Goal: Information Seeking & Learning: Learn about a topic

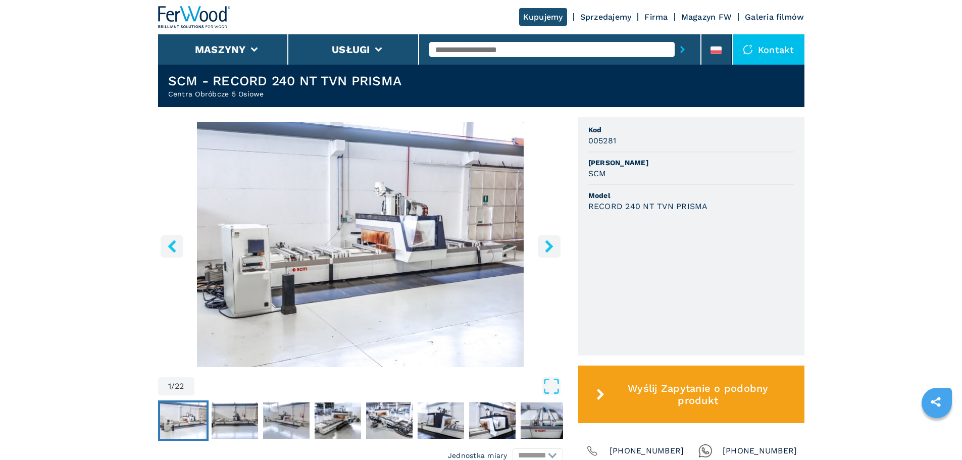
click at [545, 252] on icon "right-button" at bounding box center [549, 246] width 13 height 13
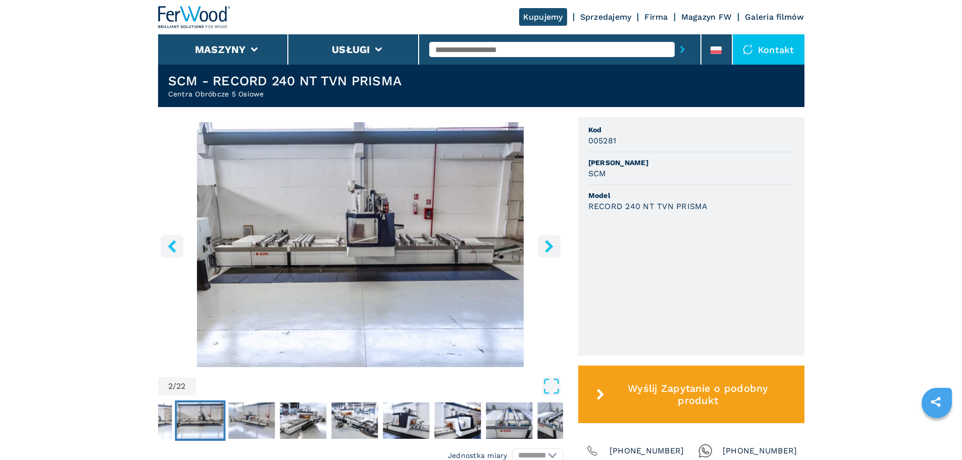
click at [545, 252] on icon "right-button" at bounding box center [549, 246] width 13 height 13
click at [545, 249] on icon "right-button" at bounding box center [549, 246] width 13 height 13
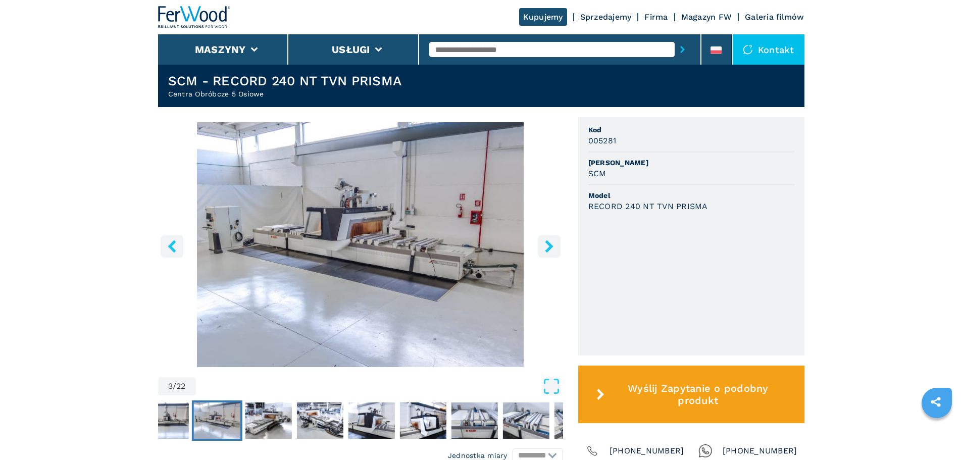
click at [545, 249] on icon "right-button" at bounding box center [549, 246] width 13 height 13
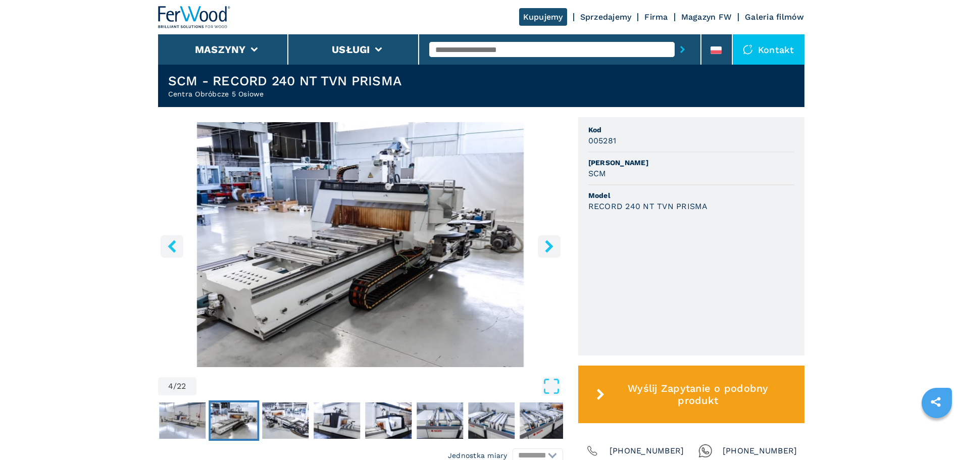
click at [545, 249] on icon "right-button" at bounding box center [549, 246] width 13 height 13
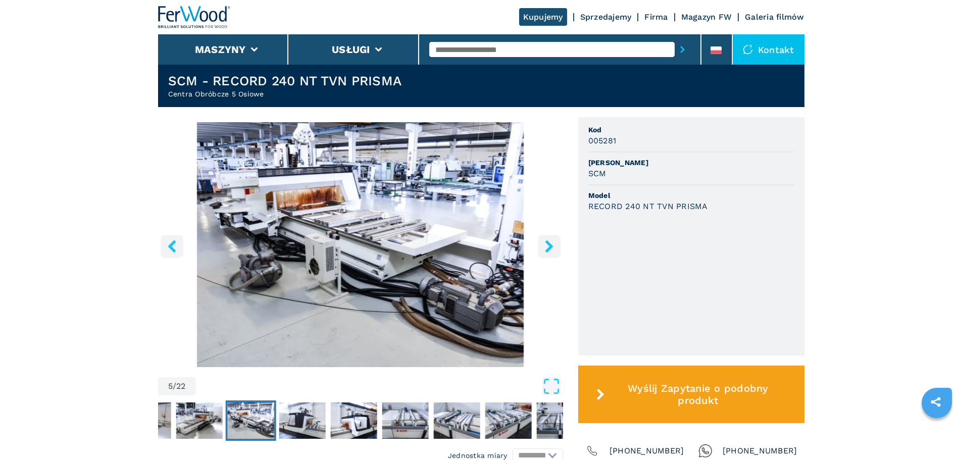
click at [545, 249] on icon "right-button" at bounding box center [549, 246] width 13 height 13
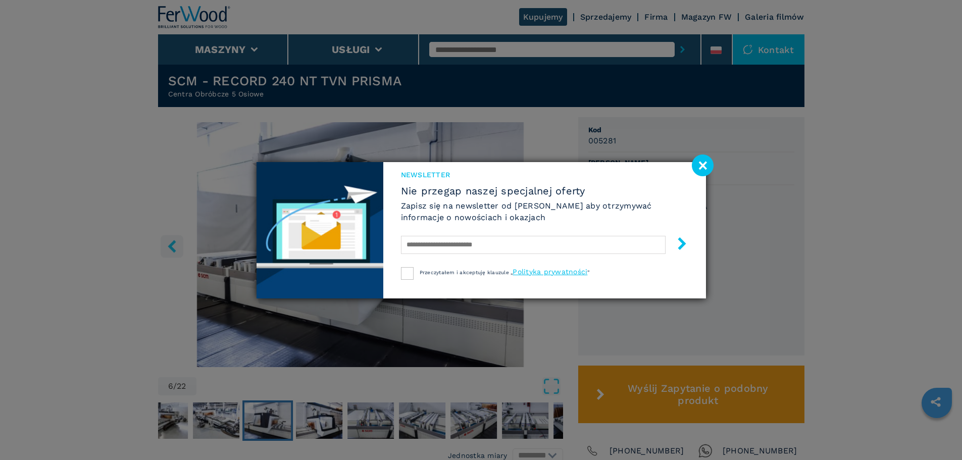
click at [705, 167] on image at bounding box center [703, 165] width 22 height 22
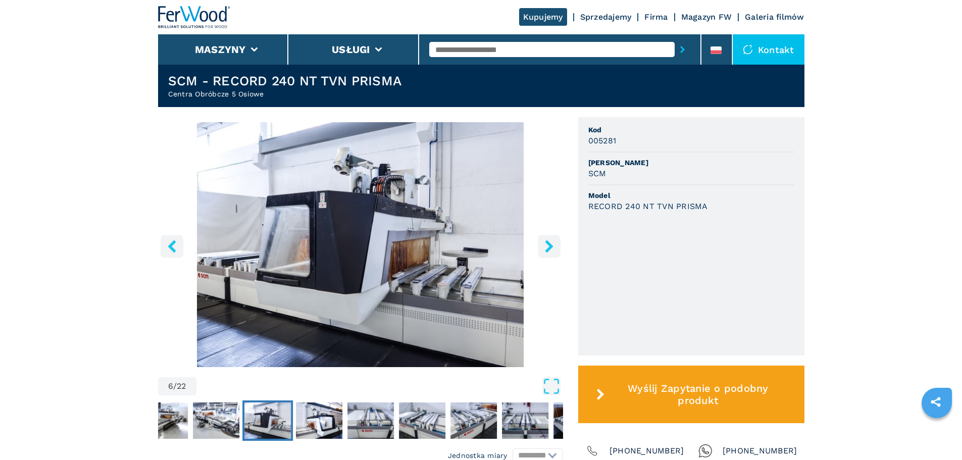
click at [550, 251] on icon "right-button" at bounding box center [549, 246] width 8 height 13
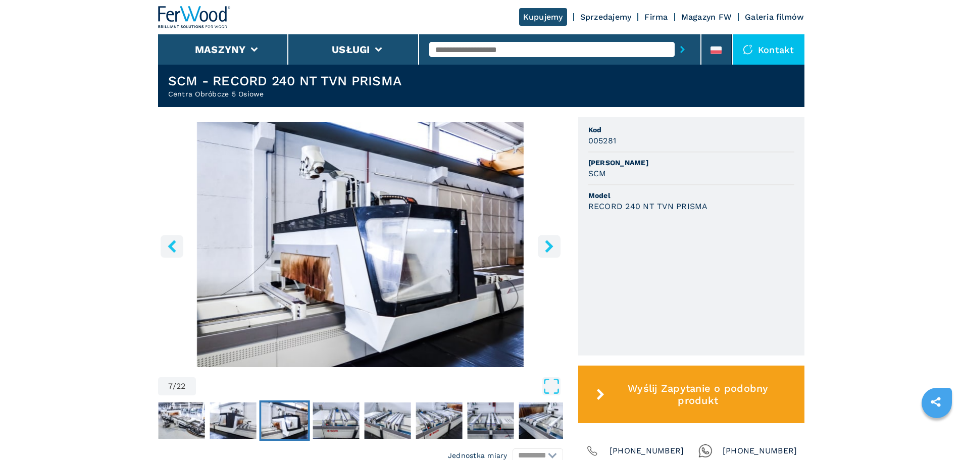
click at [550, 251] on icon "right-button" at bounding box center [549, 246] width 8 height 13
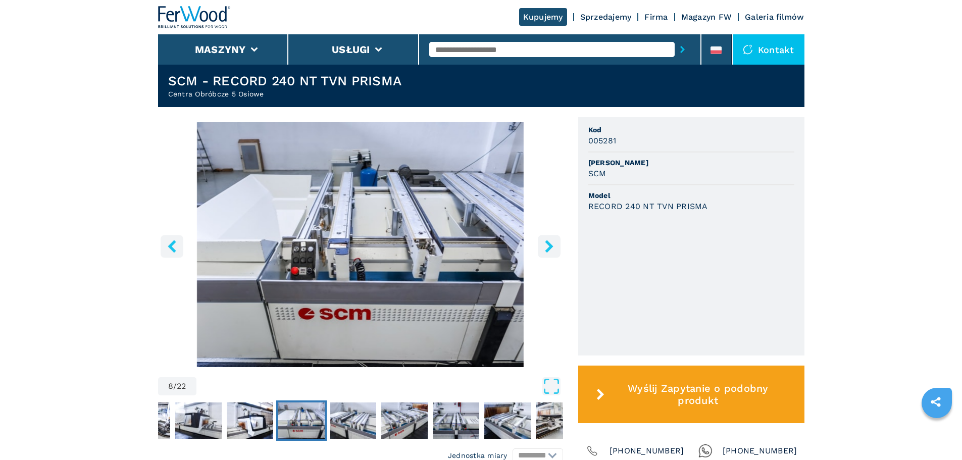
click at [550, 251] on icon "right-button" at bounding box center [549, 246] width 8 height 13
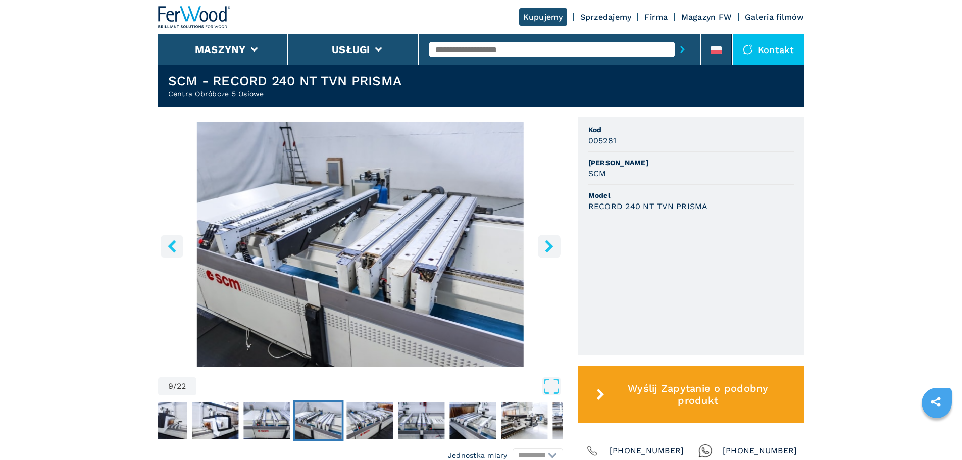
click at [550, 251] on icon "right-button" at bounding box center [549, 246] width 8 height 13
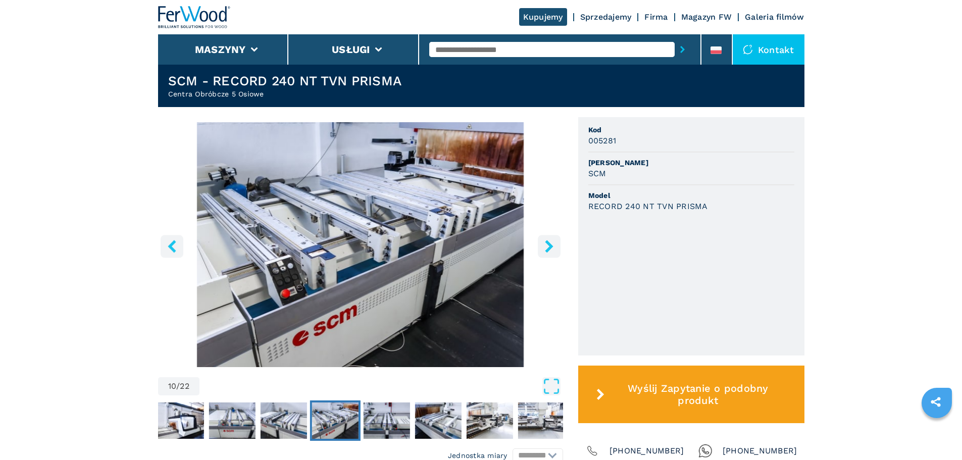
click at [550, 251] on icon "right-button" at bounding box center [549, 246] width 8 height 13
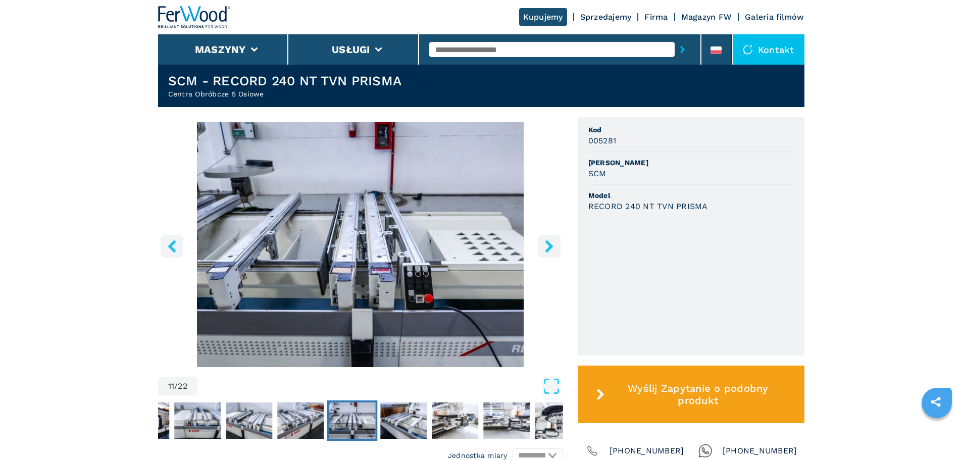
click at [550, 251] on icon "right-button" at bounding box center [549, 246] width 8 height 13
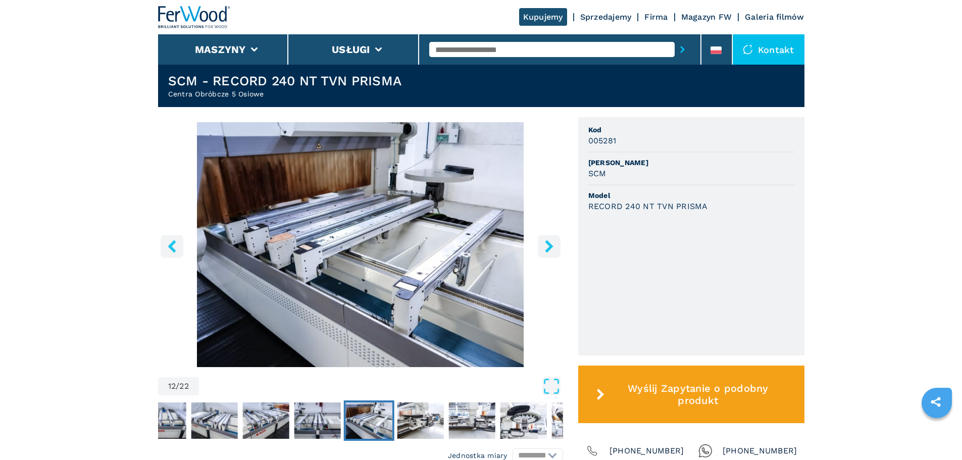
click at [550, 251] on icon "right-button" at bounding box center [549, 246] width 8 height 13
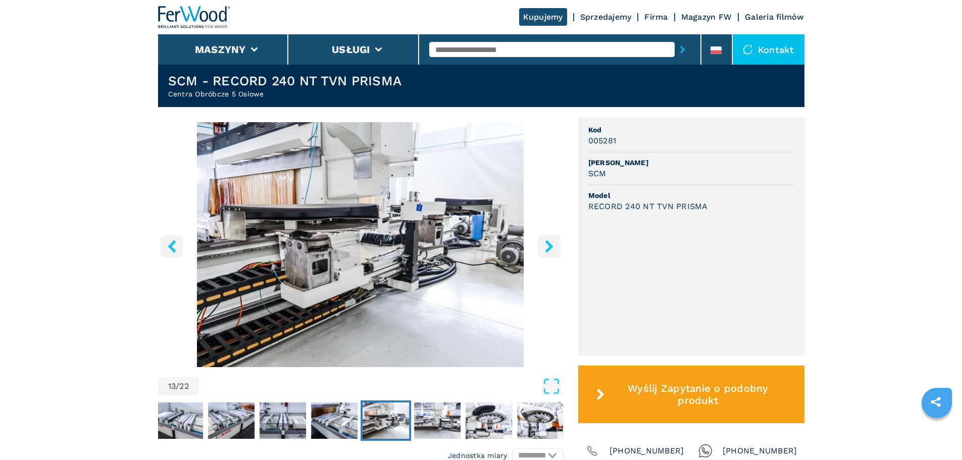
click at [550, 251] on icon "right-button" at bounding box center [549, 246] width 8 height 13
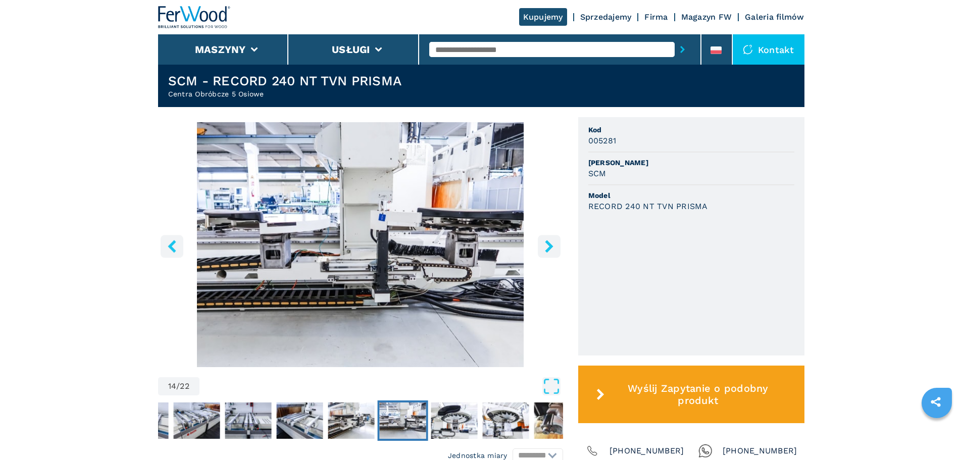
click at [550, 251] on icon "right-button" at bounding box center [549, 246] width 8 height 13
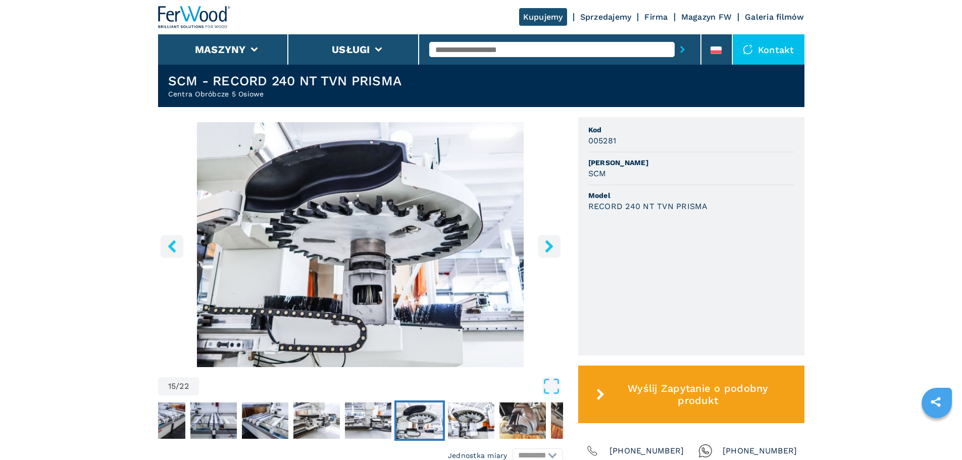
click at [550, 251] on icon "right-button" at bounding box center [549, 246] width 8 height 13
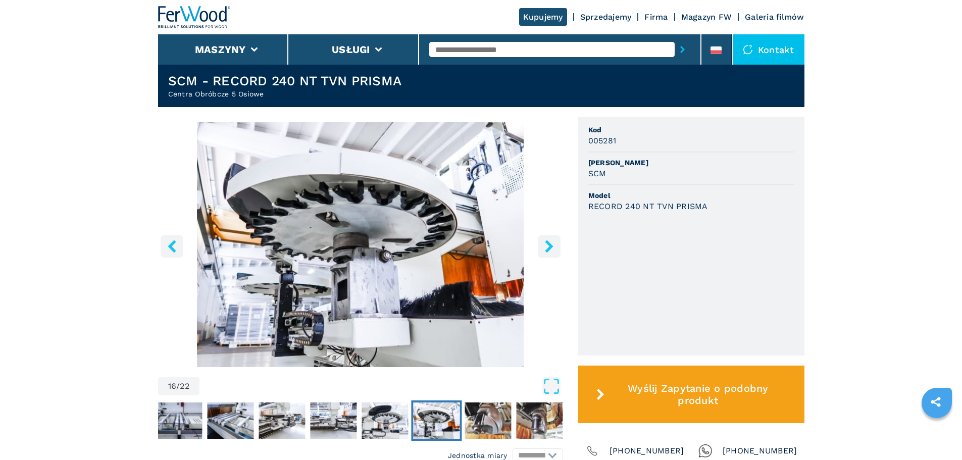
click at [550, 251] on icon "right-button" at bounding box center [549, 246] width 8 height 13
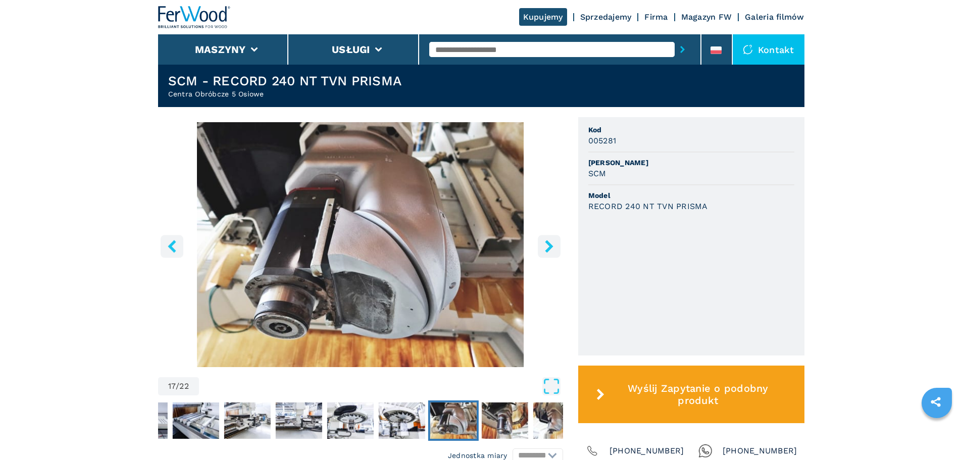
click at [550, 251] on icon "right-button" at bounding box center [549, 246] width 8 height 13
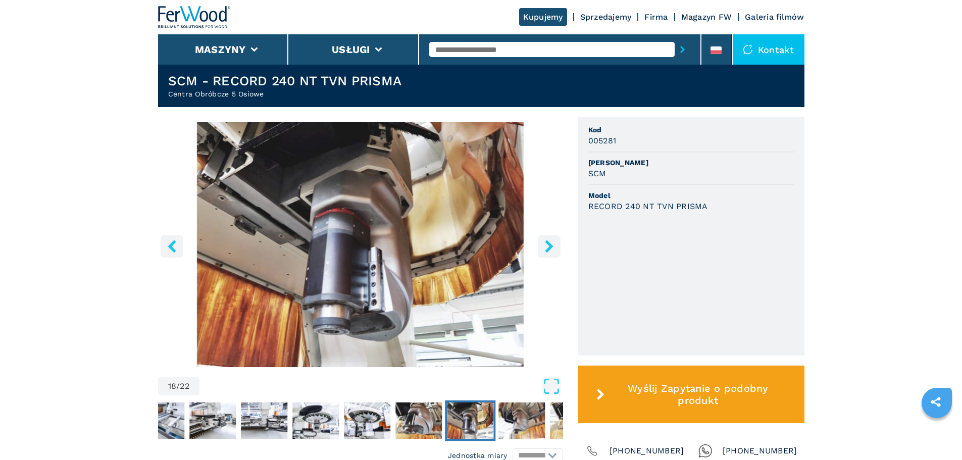
click at [550, 251] on icon "right-button" at bounding box center [549, 246] width 8 height 13
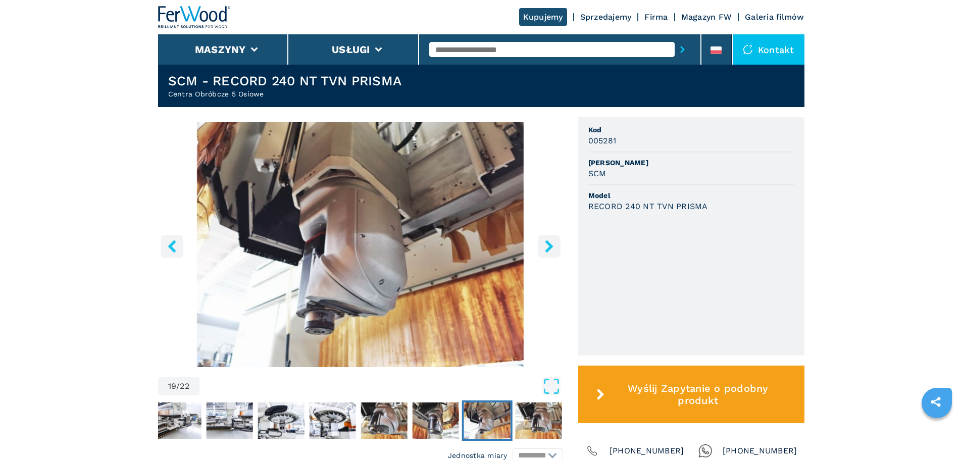
click at [550, 251] on icon "right-button" at bounding box center [549, 246] width 8 height 13
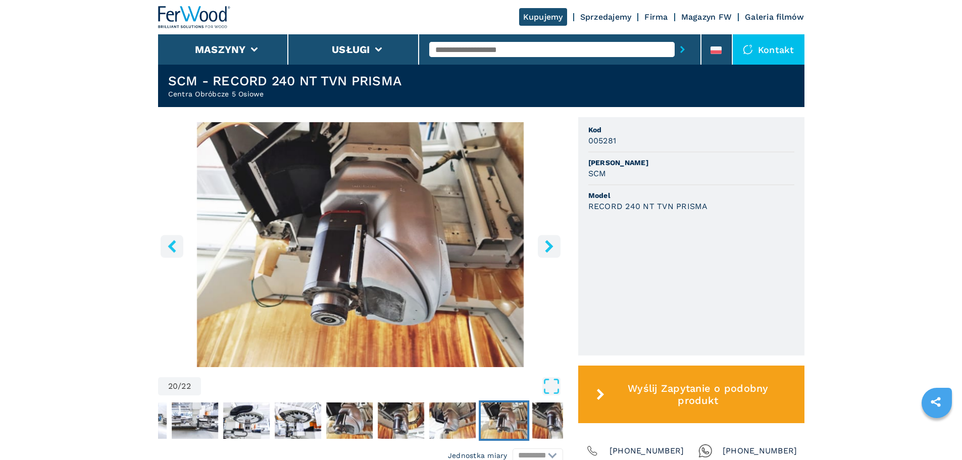
click at [550, 251] on icon "right-button" at bounding box center [549, 246] width 8 height 13
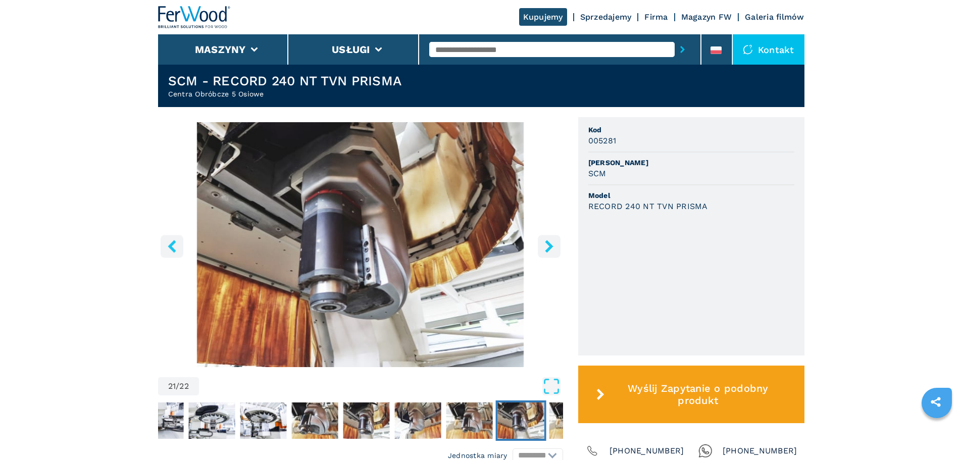
click at [550, 251] on icon "right-button" at bounding box center [549, 246] width 8 height 13
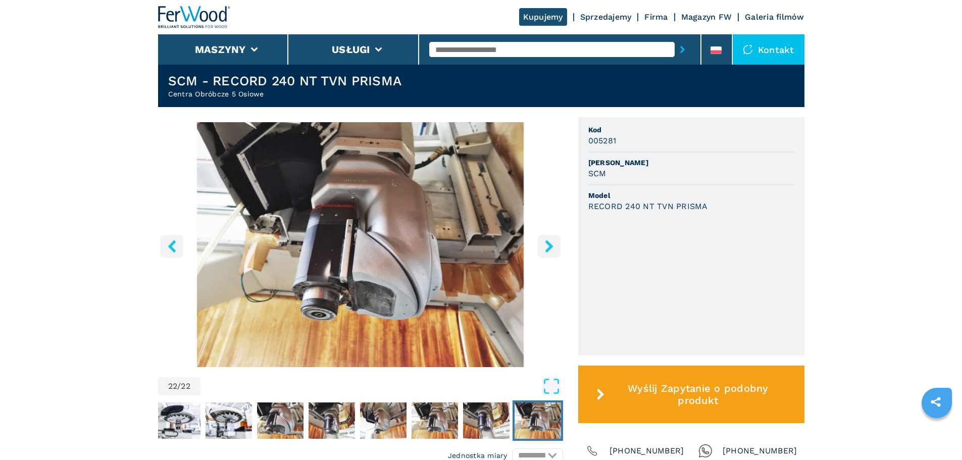
click at [550, 251] on icon "right-button" at bounding box center [549, 246] width 8 height 13
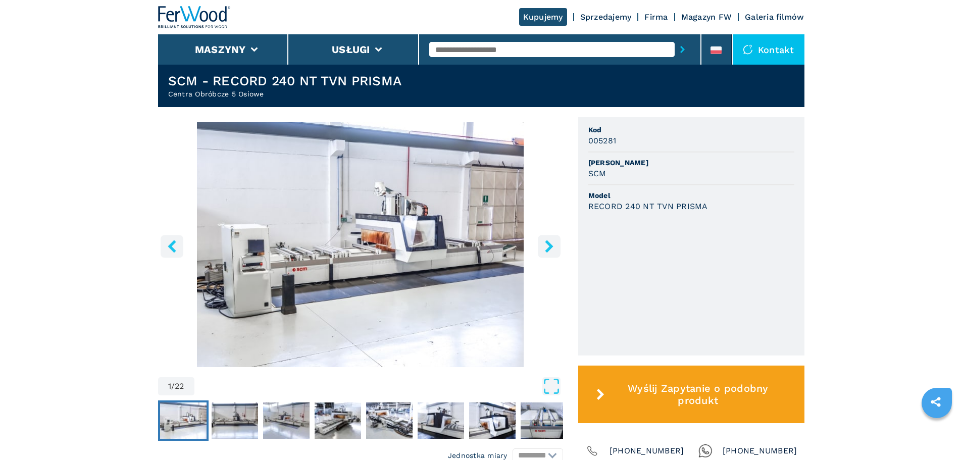
click at [550, 251] on icon "right-button" at bounding box center [549, 246] width 8 height 13
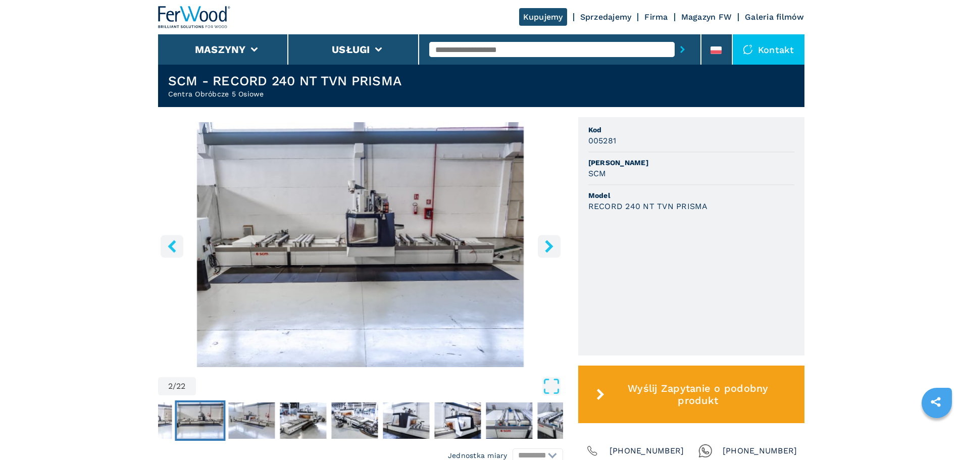
click at [175, 250] on icon "left-button" at bounding box center [172, 246] width 13 height 13
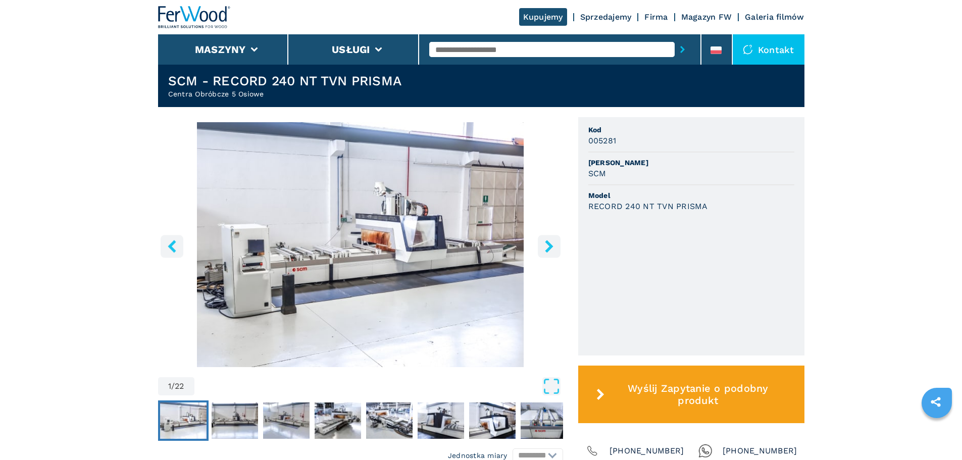
click at [348, 268] on img "Go to Slide 1" at bounding box center [360, 244] width 405 height 245
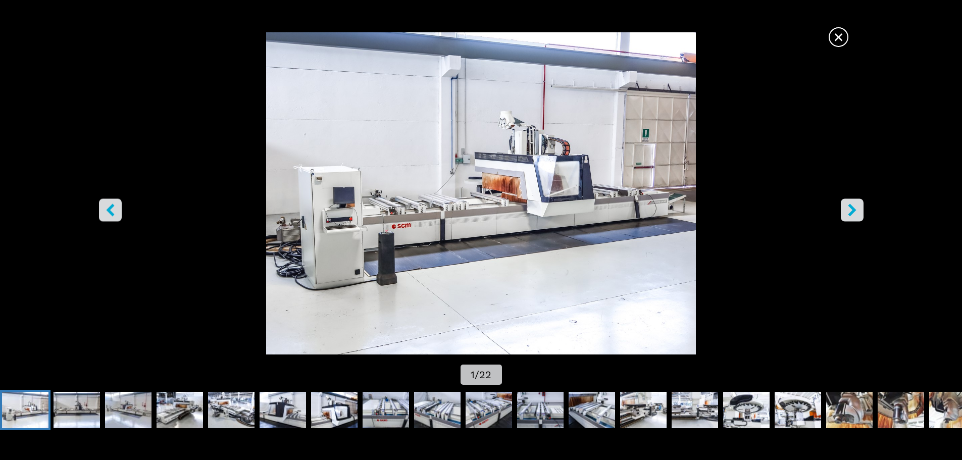
click at [855, 208] on icon "right-button" at bounding box center [852, 209] width 13 height 13
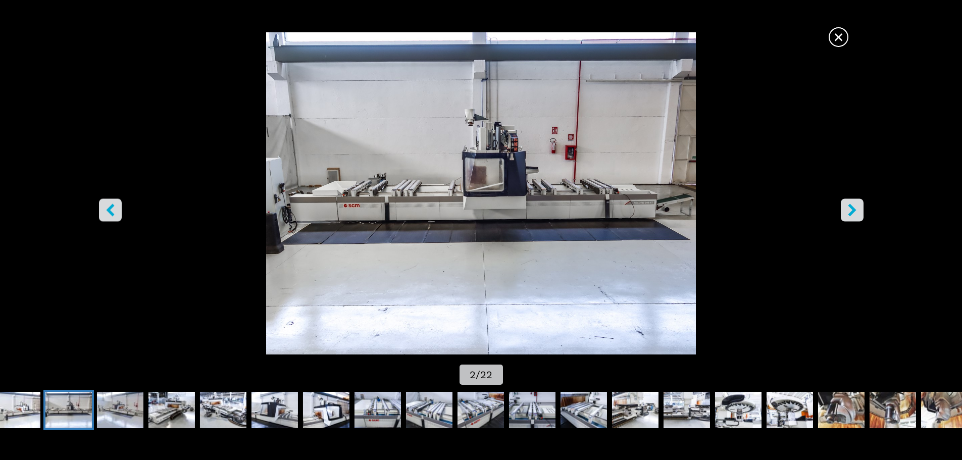
click at [857, 208] on button "right-button" at bounding box center [852, 209] width 23 height 23
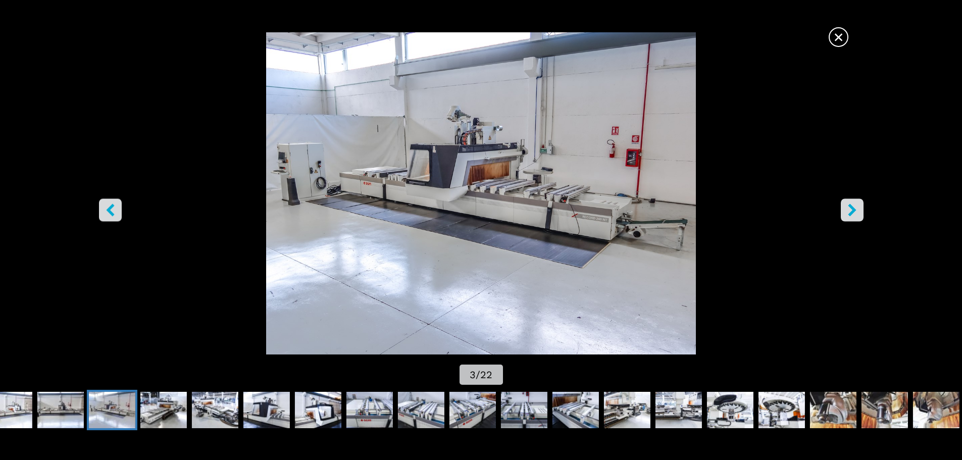
click at [857, 211] on icon "right-button" at bounding box center [852, 209] width 13 height 13
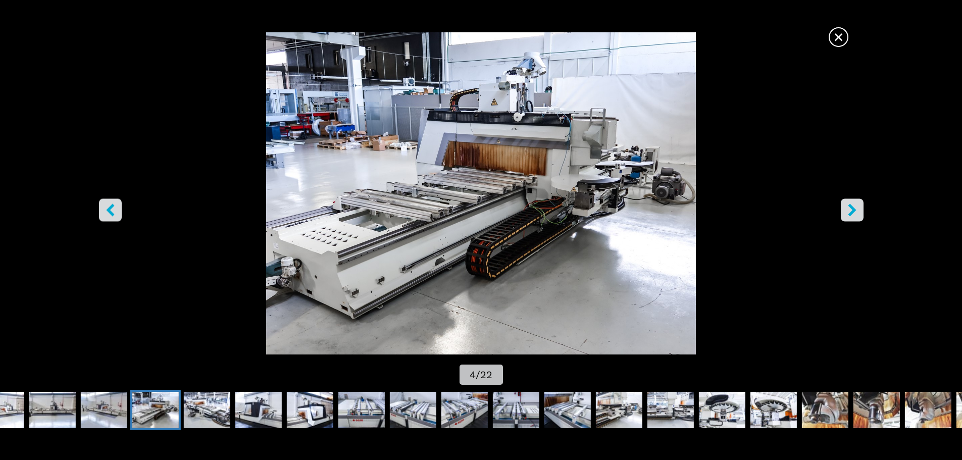
click at [848, 215] on icon "right-button" at bounding box center [852, 209] width 8 height 13
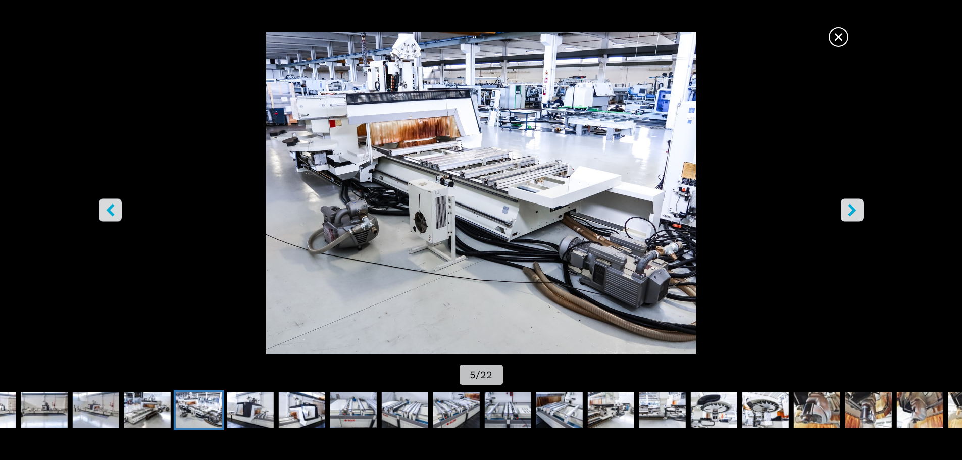
click at [847, 215] on icon "right-button" at bounding box center [852, 209] width 13 height 13
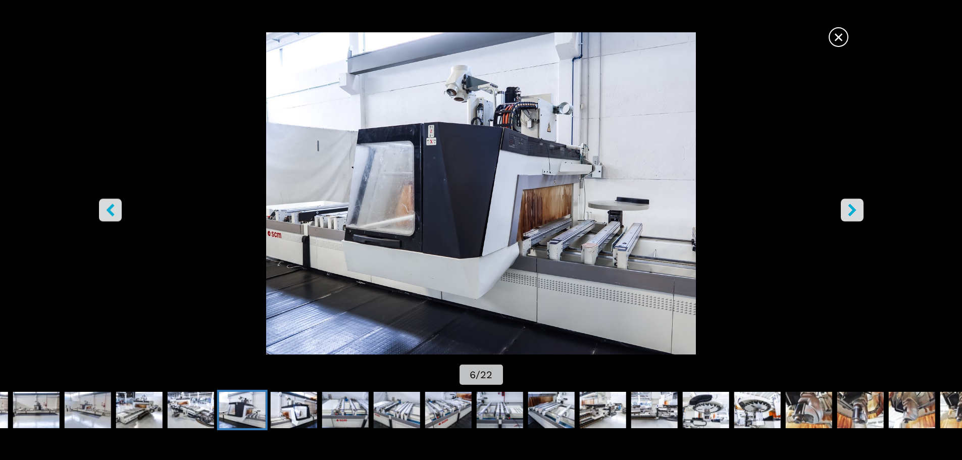
click at [854, 213] on icon "right-button" at bounding box center [852, 209] width 13 height 13
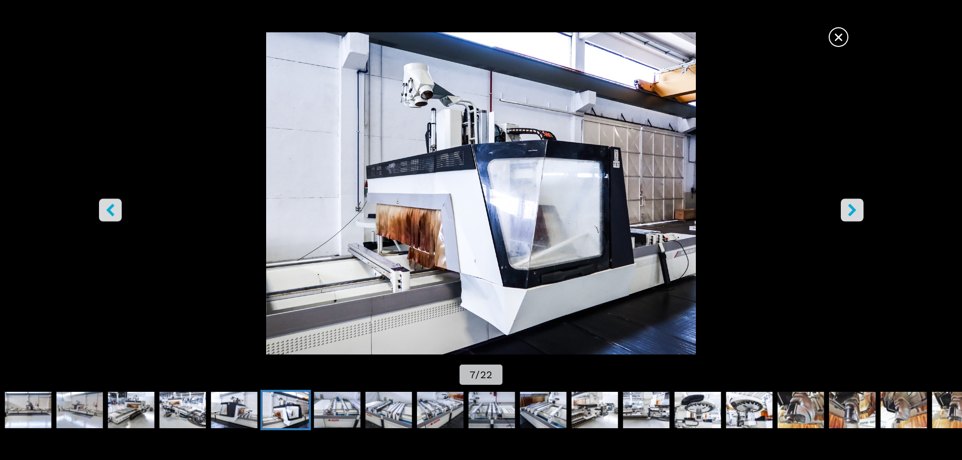
click at [853, 218] on button "right-button" at bounding box center [852, 209] width 23 height 23
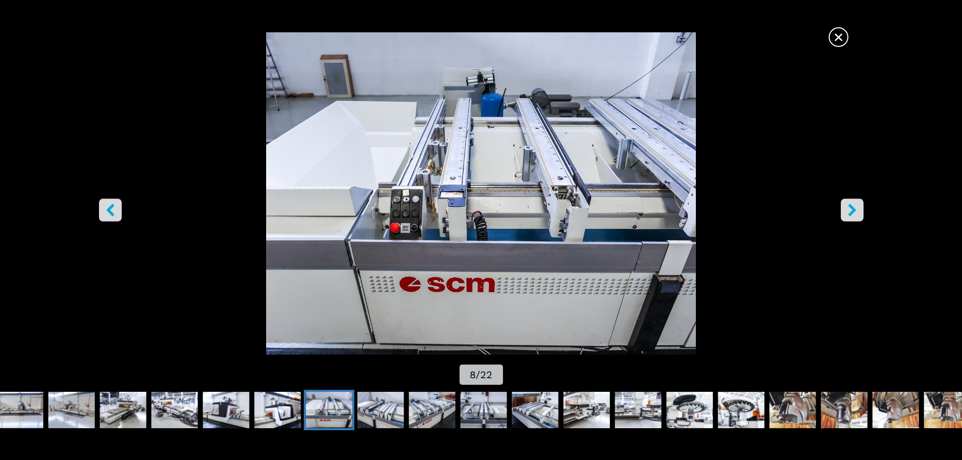
click at [851, 205] on icon "right-button" at bounding box center [852, 209] width 8 height 13
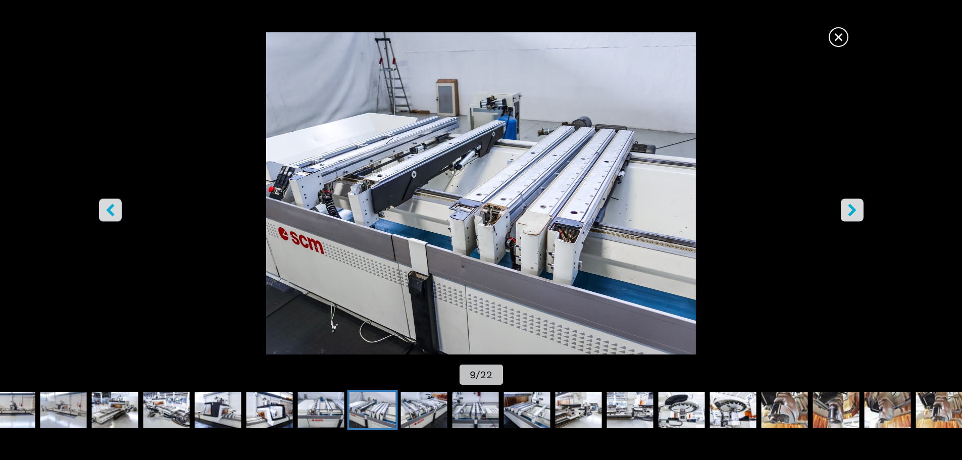
click at [851, 206] on icon "right-button" at bounding box center [852, 209] width 8 height 13
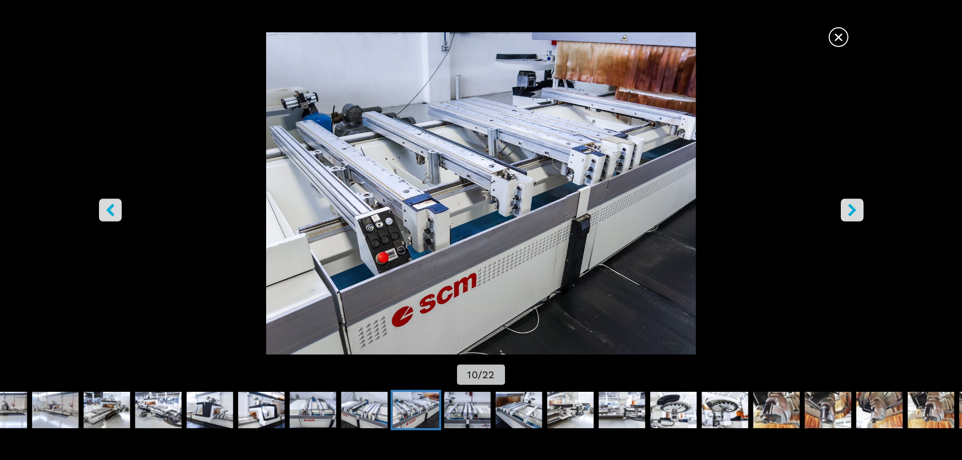
click at [851, 206] on icon "right-button" at bounding box center [852, 209] width 8 height 13
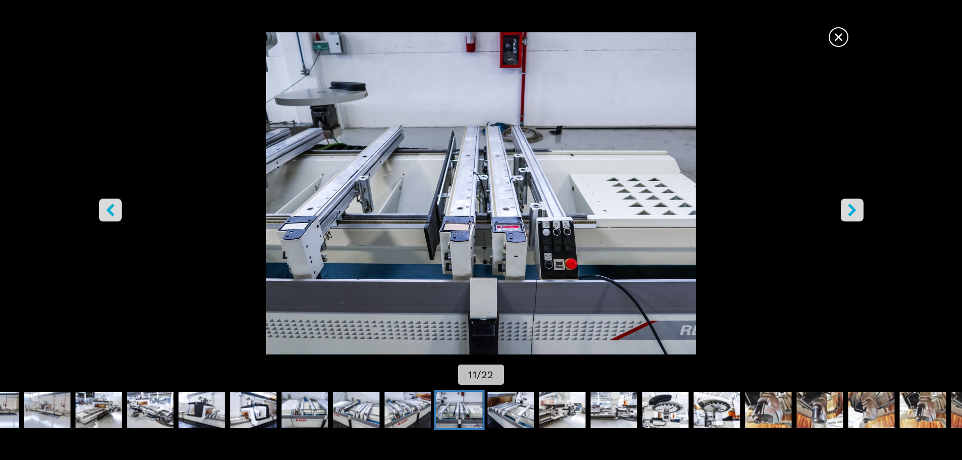
click at [851, 206] on icon "right-button" at bounding box center [852, 209] width 8 height 13
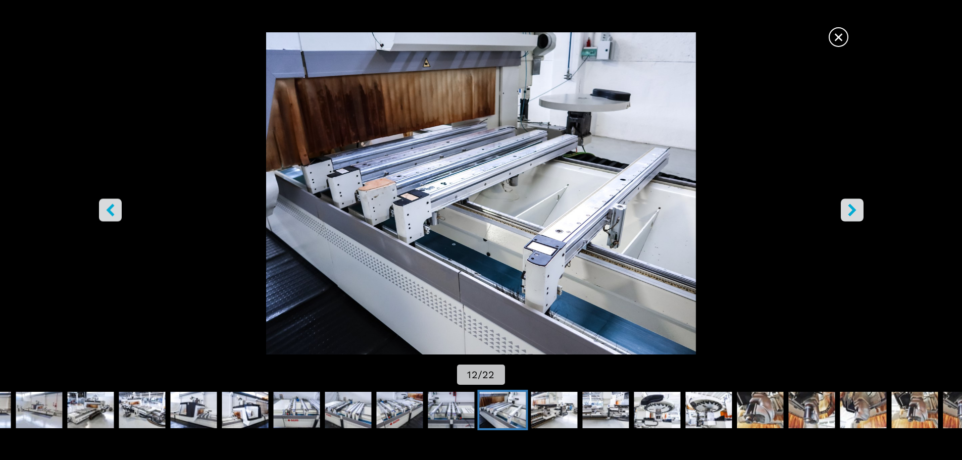
click at [851, 206] on icon "right-button" at bounding box center [852, 209] width 8 height 13
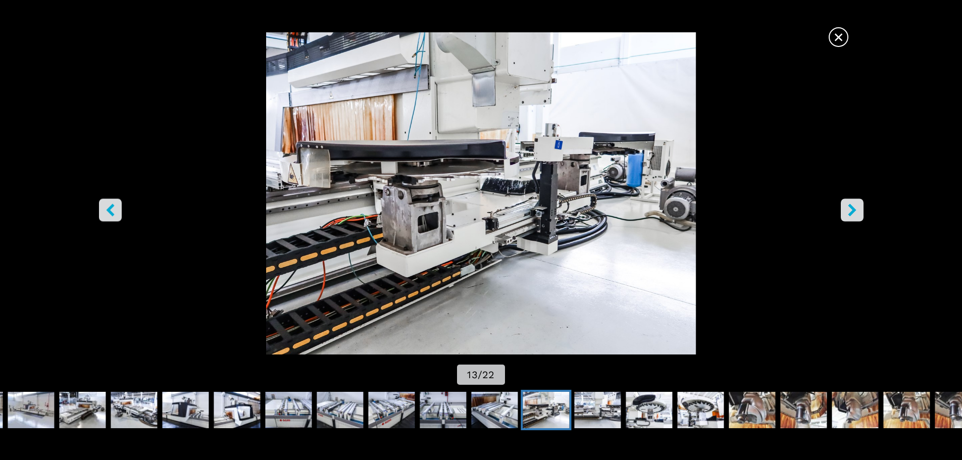
click at [851, 206] on icon "right-button" at bounding box center [852, 209] width 8 height 13
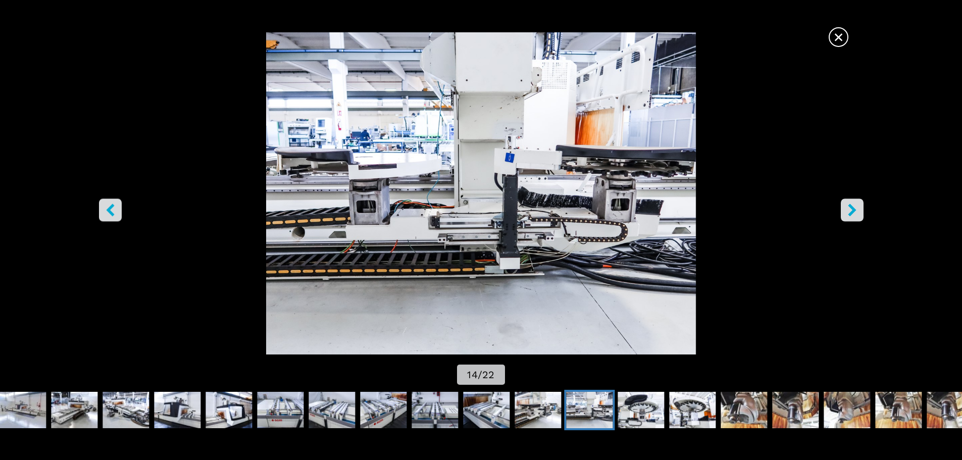
click at [851, 206] on icon "right-button" at bounding box center [852, 209] width 8 height 13
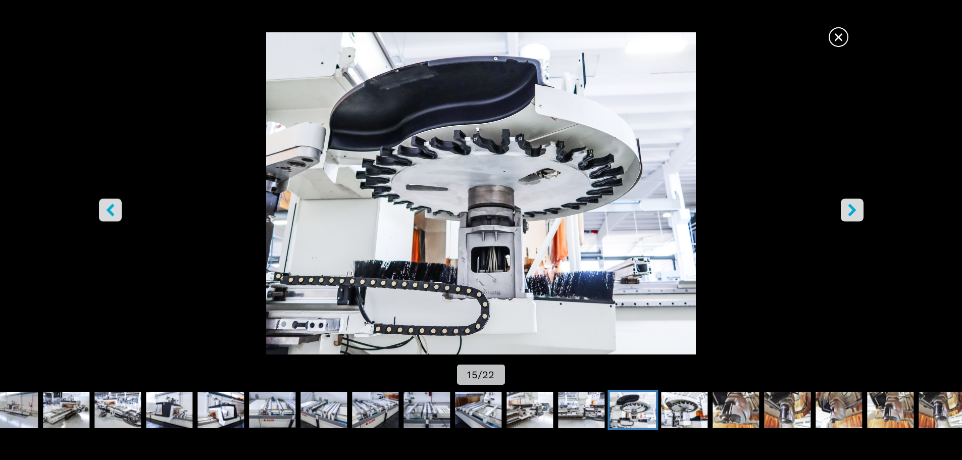
click at [849, 219] on button "right-button" at bounding box center [852, 209] width 23 height 23
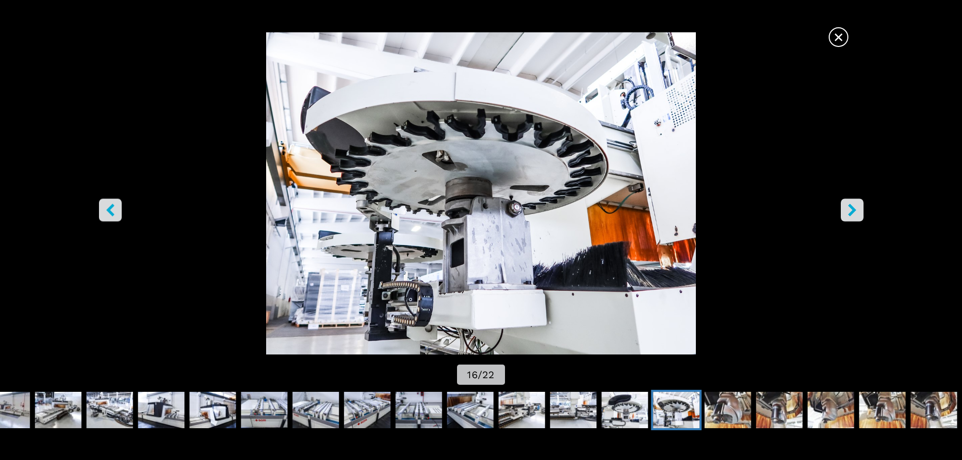
click at [849, 219] on button "right-button" at bounding box center [852, 209] width 23 height 23
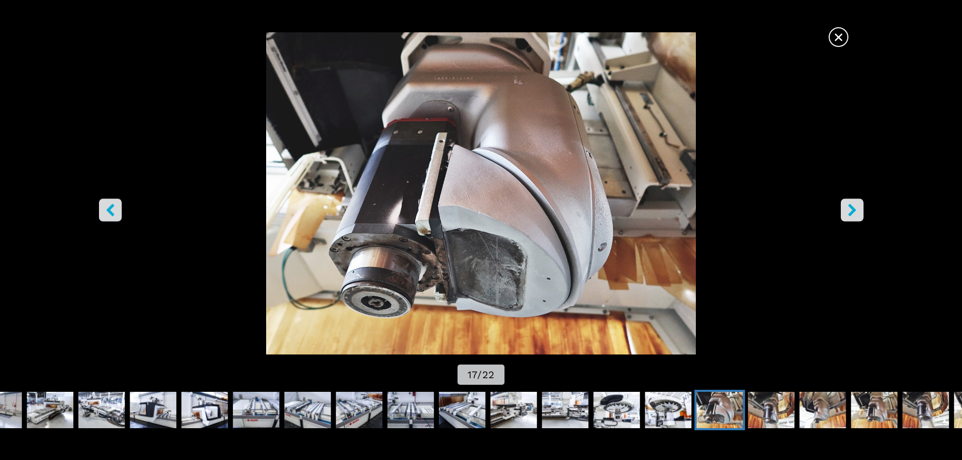
click at [849, 212] on icon "right-button" at bounding box center [852, 209] width 13 height 13
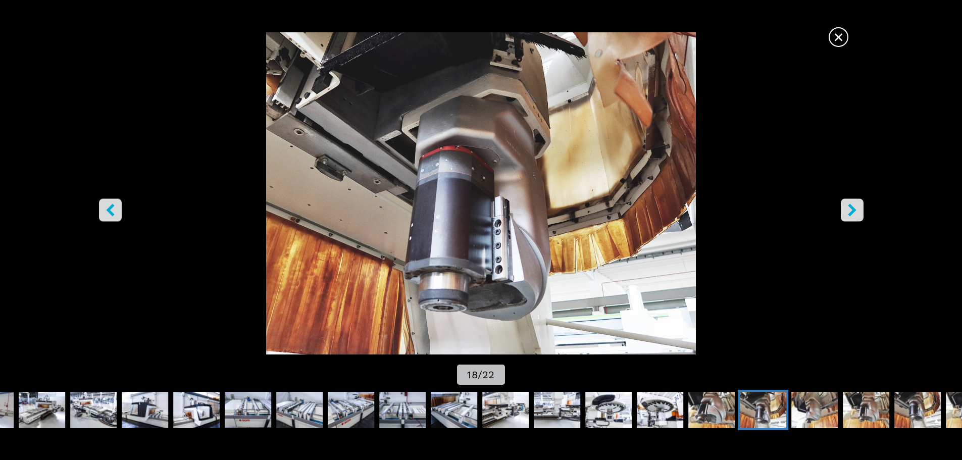
click at [851, 212] on icon "right-button" at bounding box center [852, 209] width 8 height 13
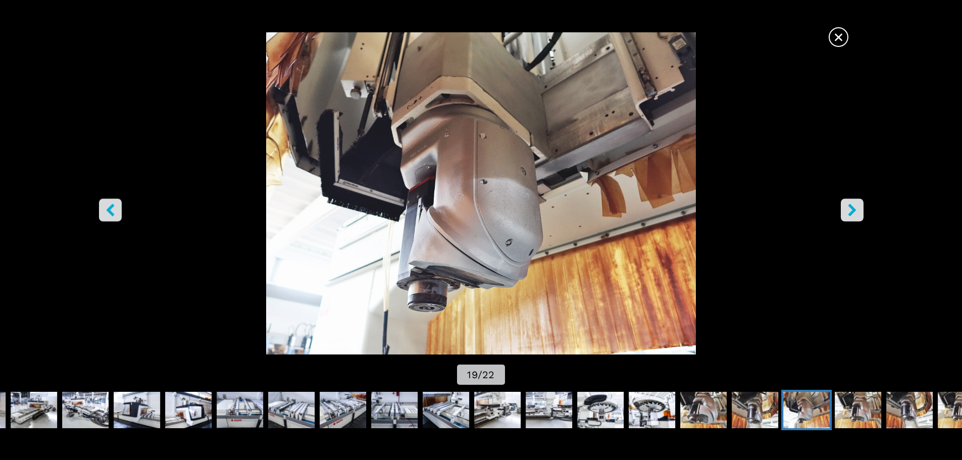
click at [847, 218] on button "right-button" at bounding box center [852, 209] width 23 height 23
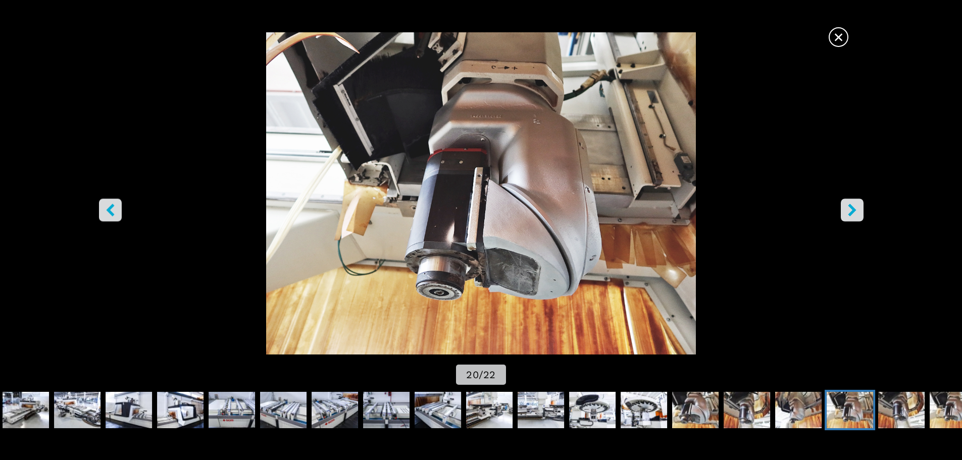
click at [847, 218] on button "right-button" at bounding box center [852, 209] width 23 height 23
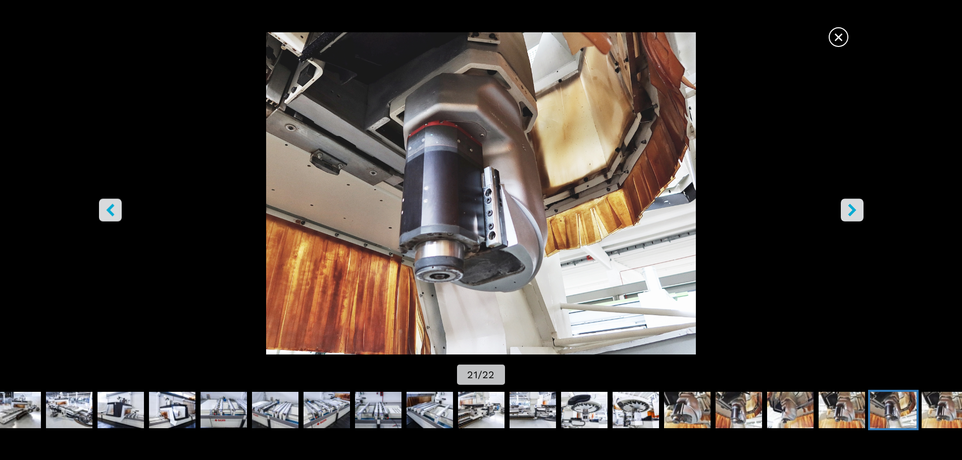
click at [847, 218] on button "right-button" at bounding box center [852, 209] width 23 height 23
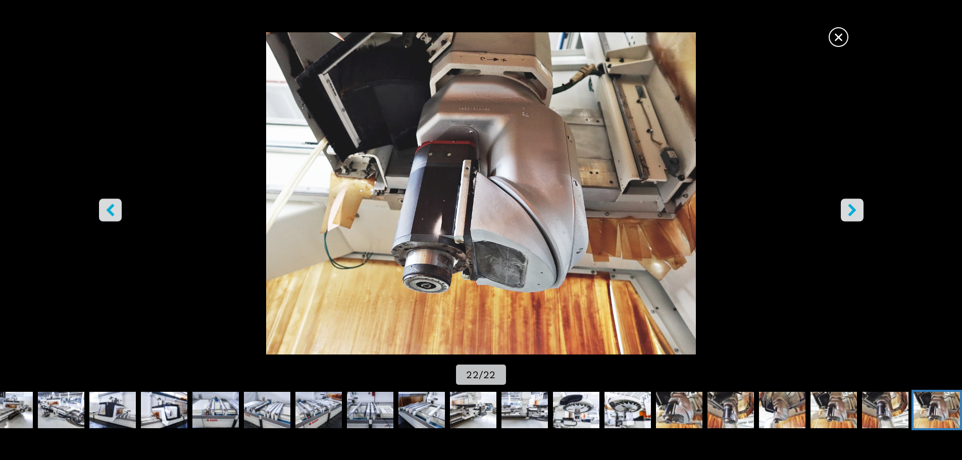
click at [847, 218] on button "right-button" at bounding box center [852, 209] width 23 height 23
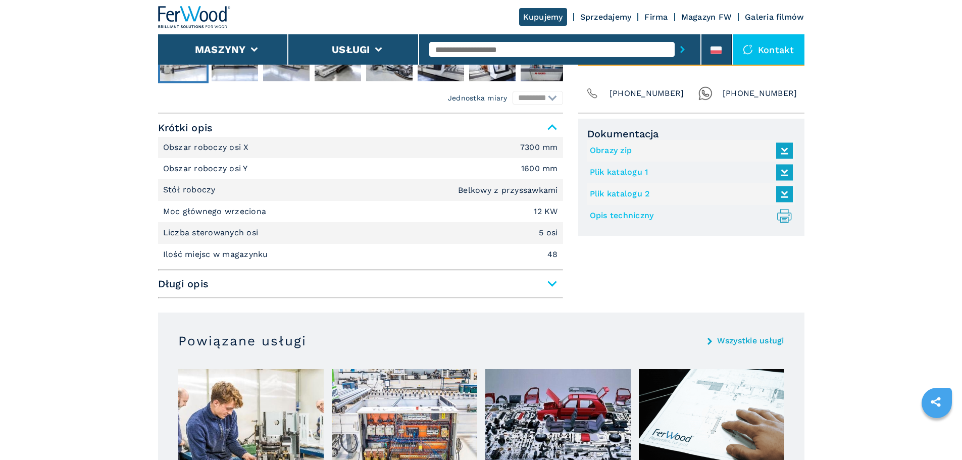
scroll to position [606, 0]
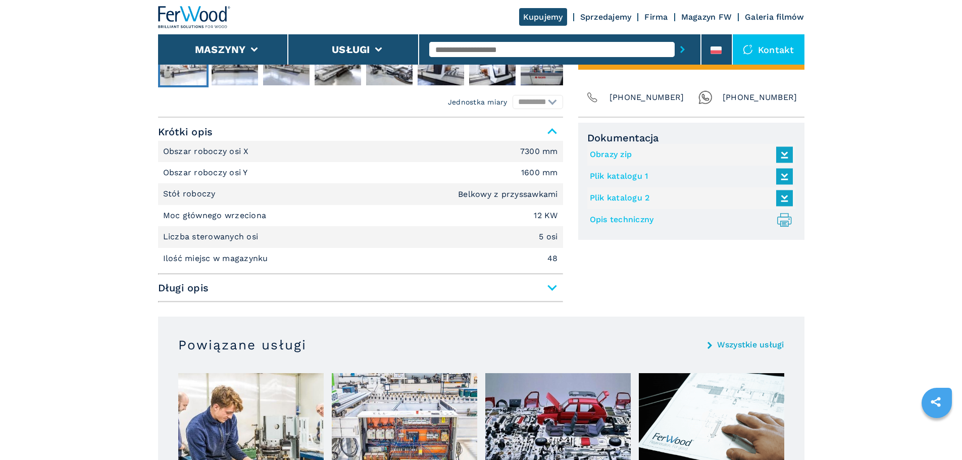
click at [547, 292] on span "Długi opis" at bounding box center [360, 288] width 405 height 18
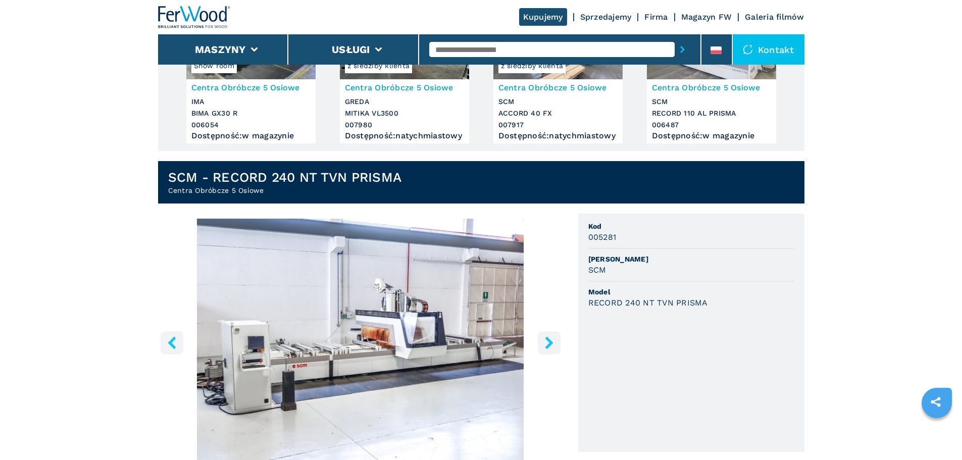
scroll to position [101, 0]
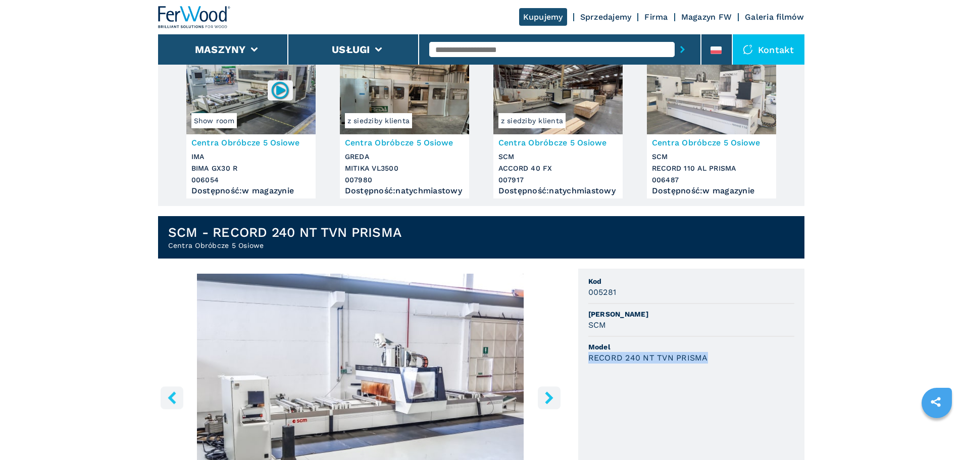
drag, startPoint x: 708, startPoint y: 363, endPoint x: 588, endPoint y: 375, distance: 120.2
click at [588, 375] on ul "Kod 005281 Marka SCM Model RECORD 240 NT TVN PRISMA" at bounding box center [691, 388] width 226 height 238
copy h3 "RECORD 240 NT TVN PRISMA"
drag, startPoint x: 722, startPoint y: 363, endPoint x: 706, endPoint y: 360, distance: 16.4
click at [721, 362] on div "RECORD 240 NT TVN PRISMA" at bounding box center [691, 358] width 206 height 12
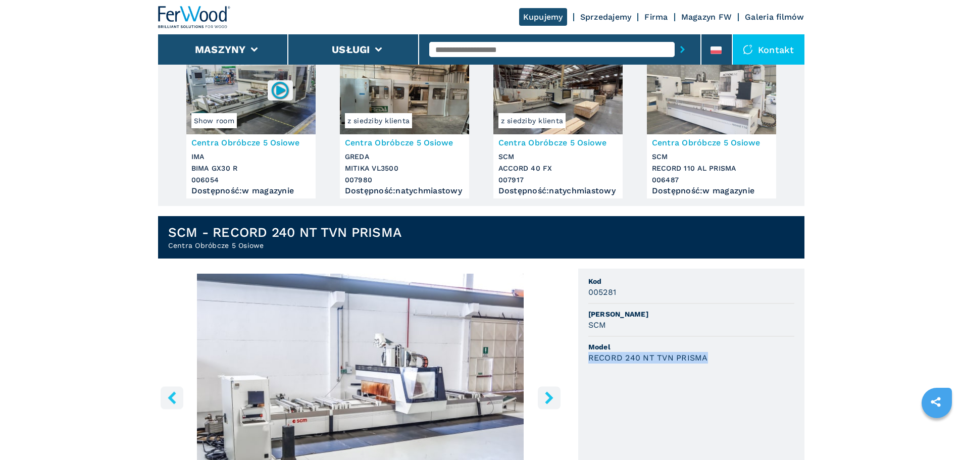
click at [704, 360] on h3 "RECORD 240 NT TVN PRISMA" at bounding box center [648, 358] width 120 height 12
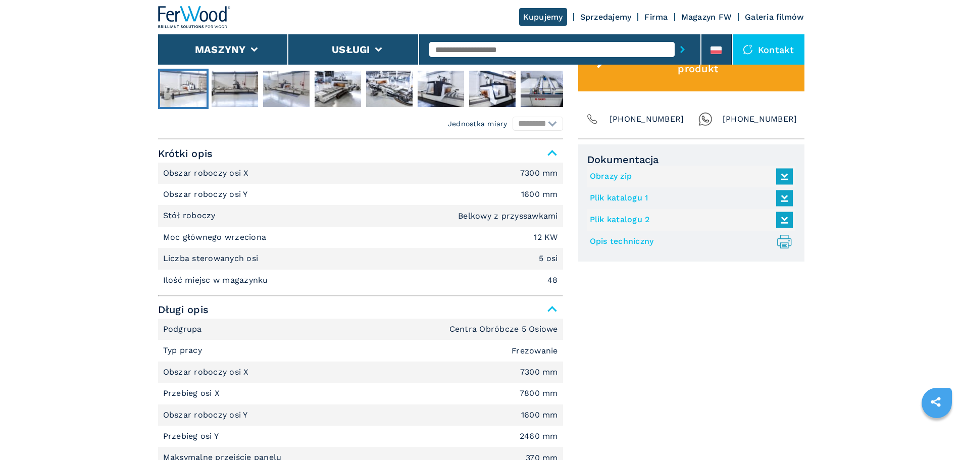
scroll to position [606, 0]
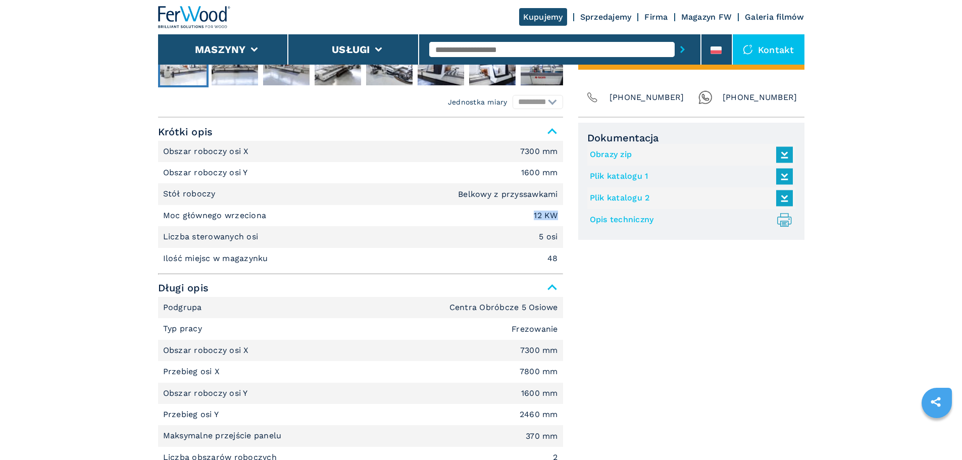
drag, startPoint x: 530, startPoint y: 223, endPoint x: 557, endPoint y: 225, distance: 26.8
click at [557, 225] on li "Moc głównego wrzeciona 12 KW" at bounding box center [360, 215] width 405 height 21
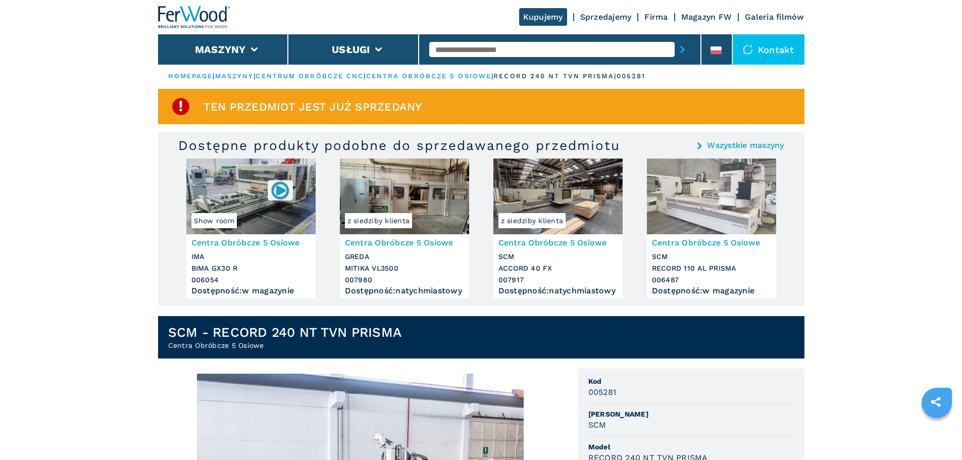
scroll to position [0, 0]
